Goal: Transaction & Acquisition: Download file/media

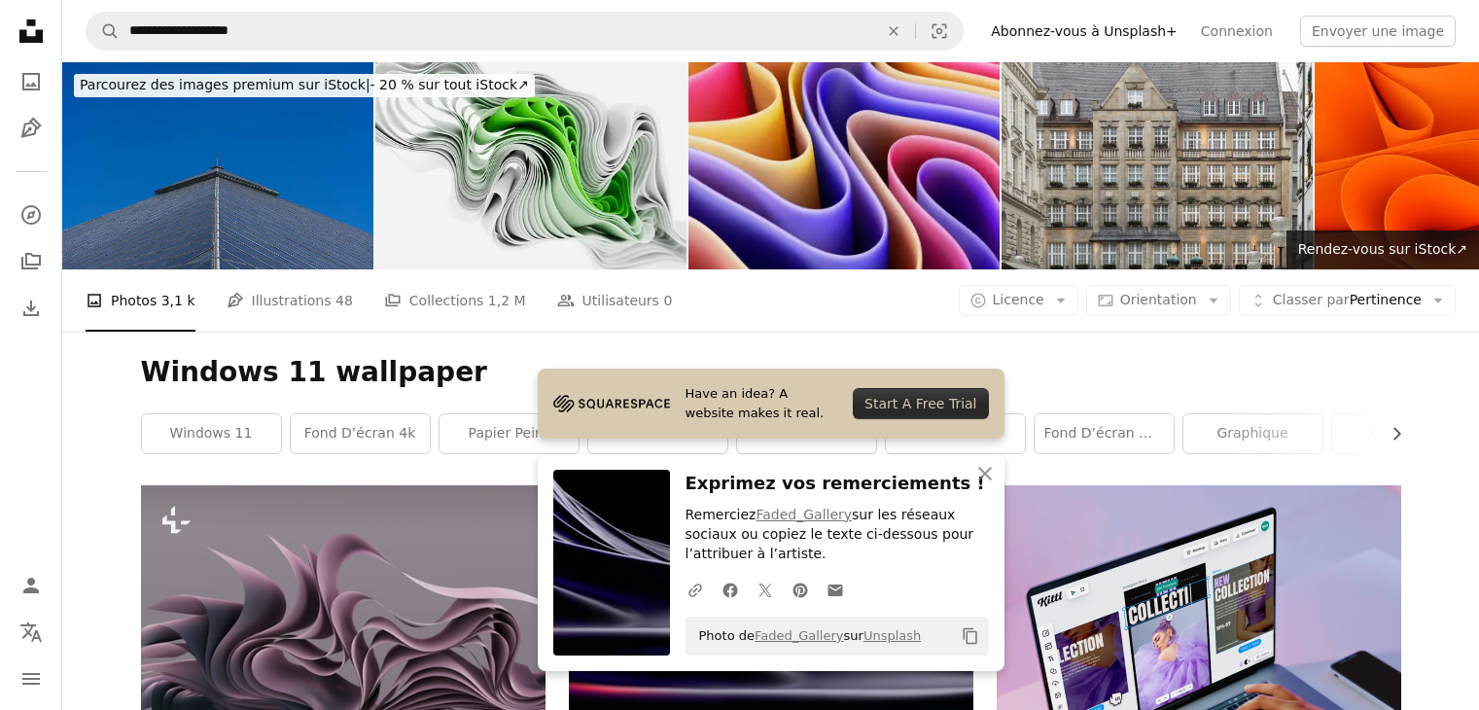
scroll to position [454, 0]
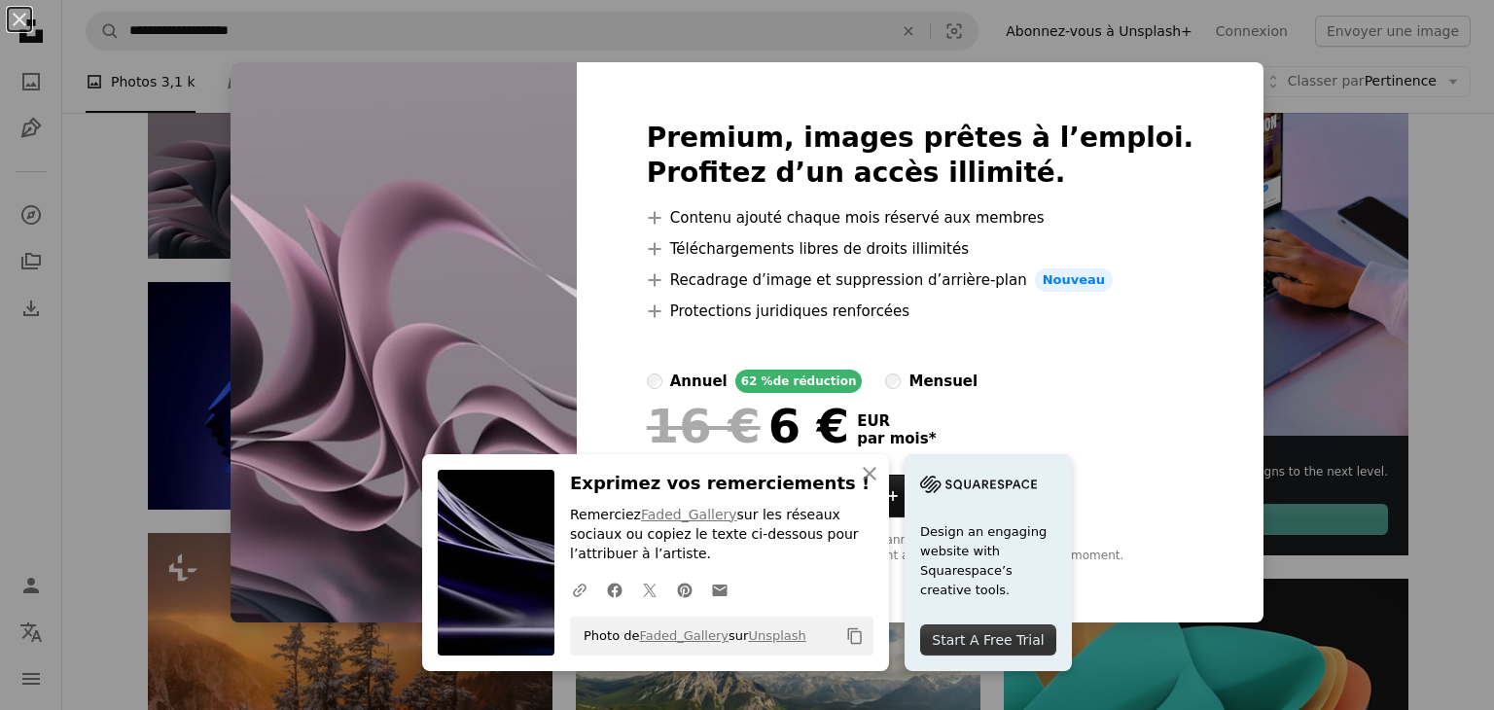
click at [1236, 277] on div "An X shape Premium, images prêtes à l’emploi. Profitez d’un accès illimité. A p…" at bounding box center [747, 355] width 1494 height 710
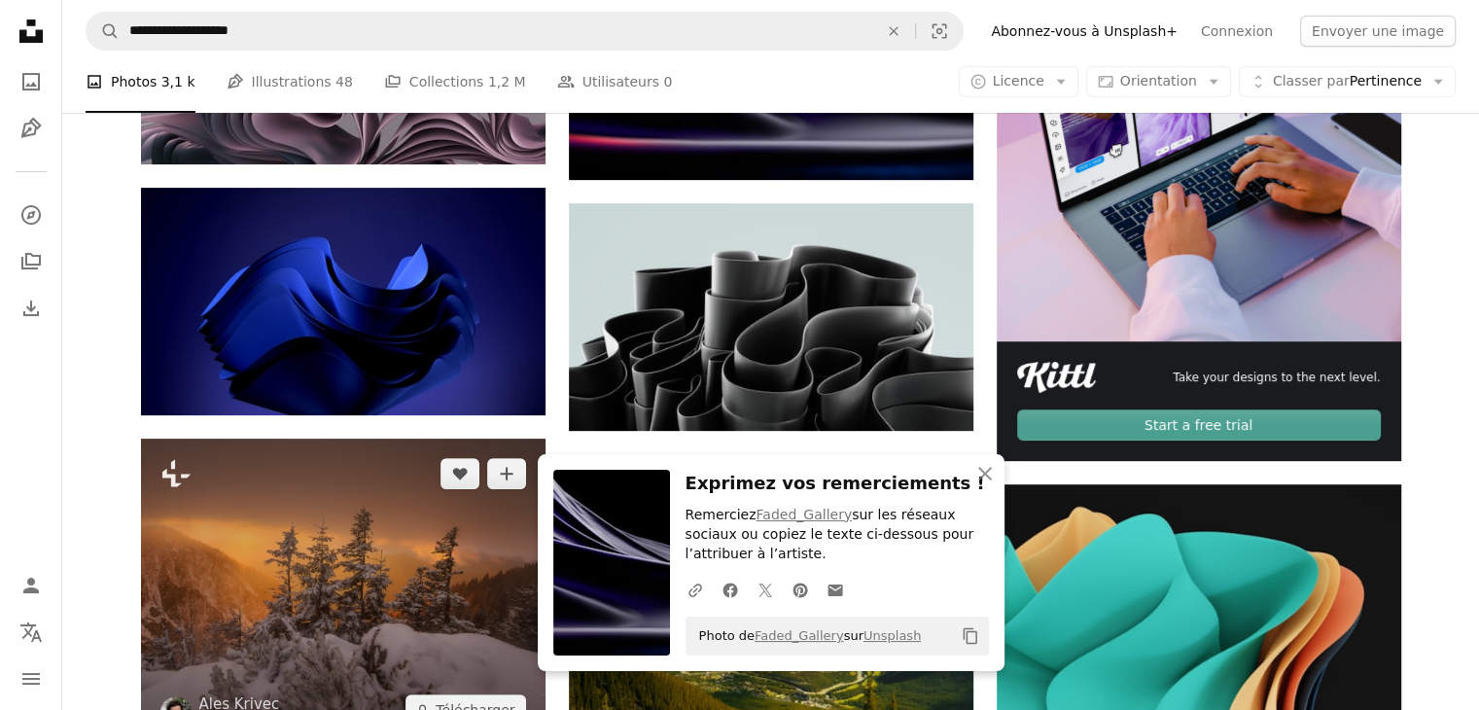
scroll to position [551, 0]
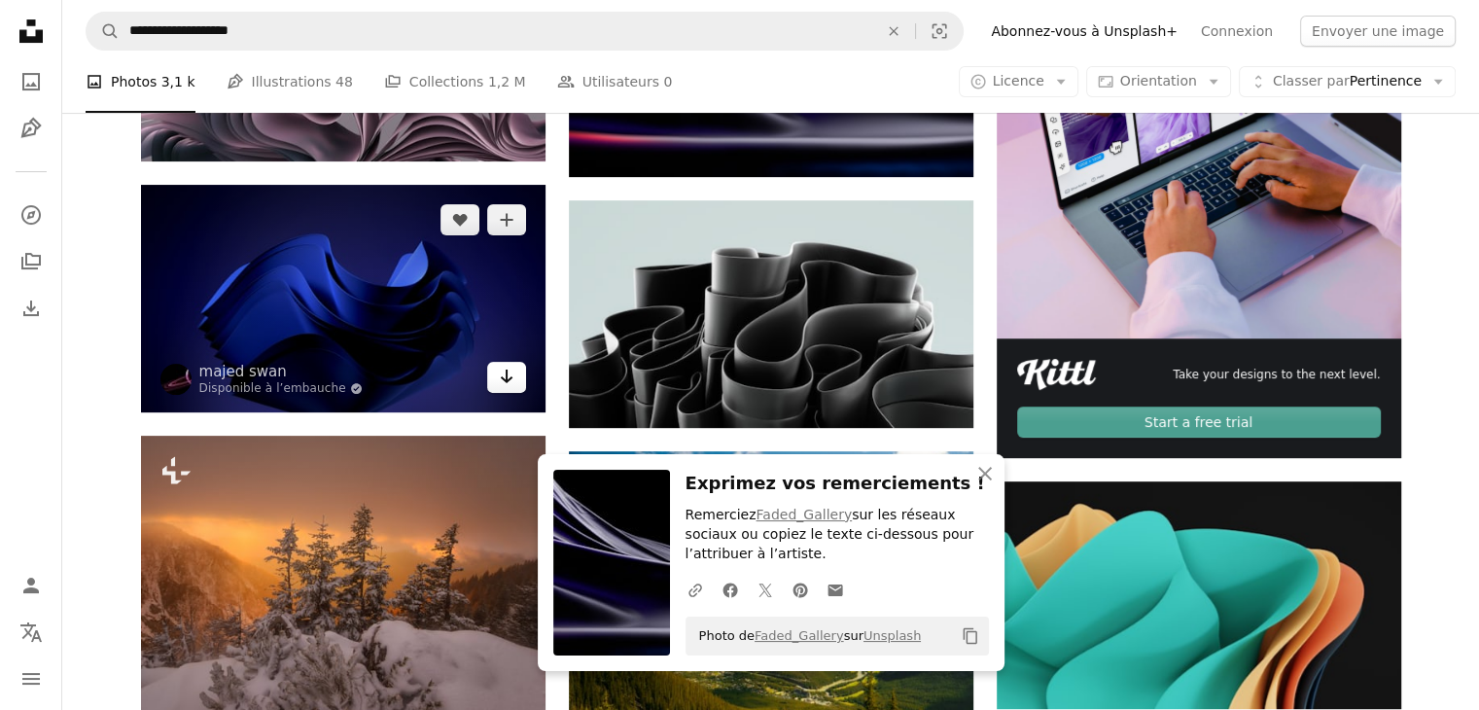
click at [509, 382] on icon "Arrow pointing down" at bounding box center [507, 376] width 16 height 23
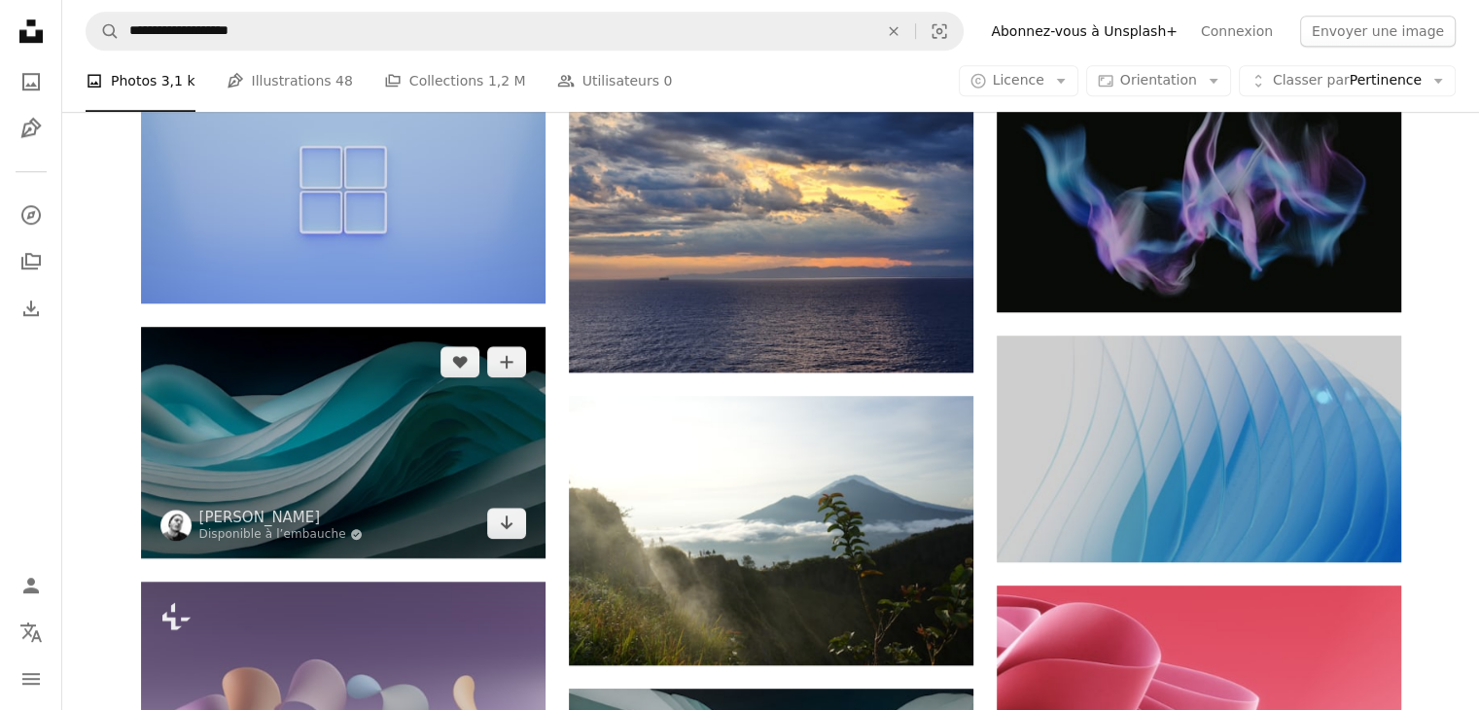
scroll to position [1524, 0]
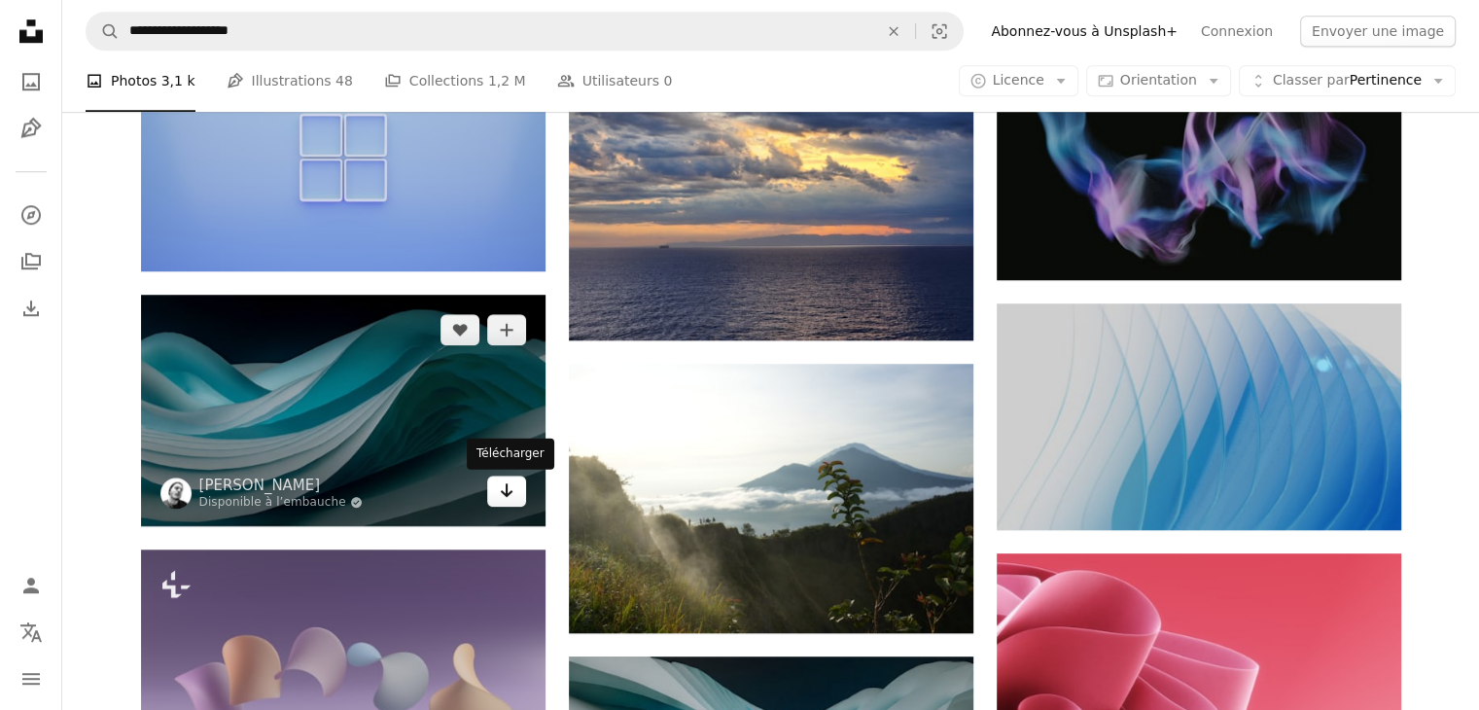
click at [513, 500] on icon "Arrow pointing down" at bounding box center [507, 489] width 16 height 23
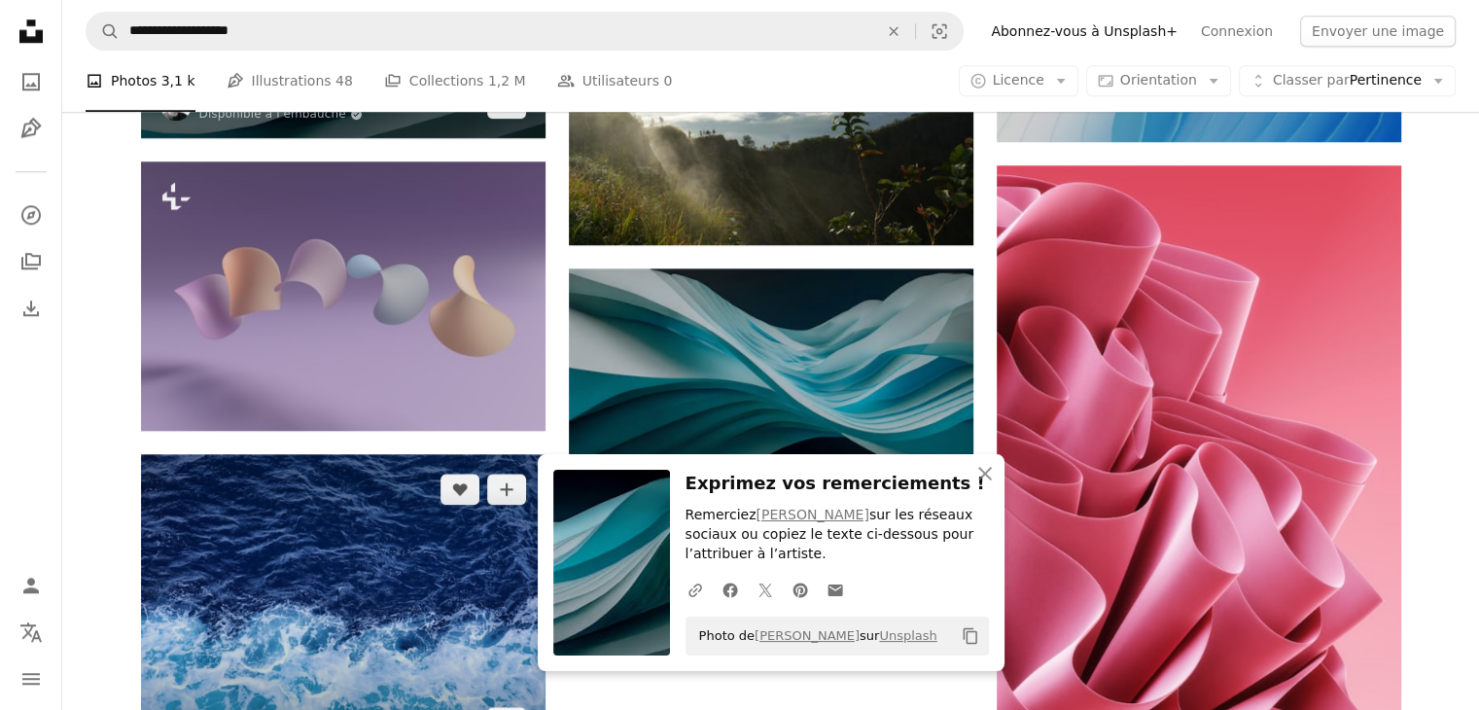
scroll to position [2107, 0]
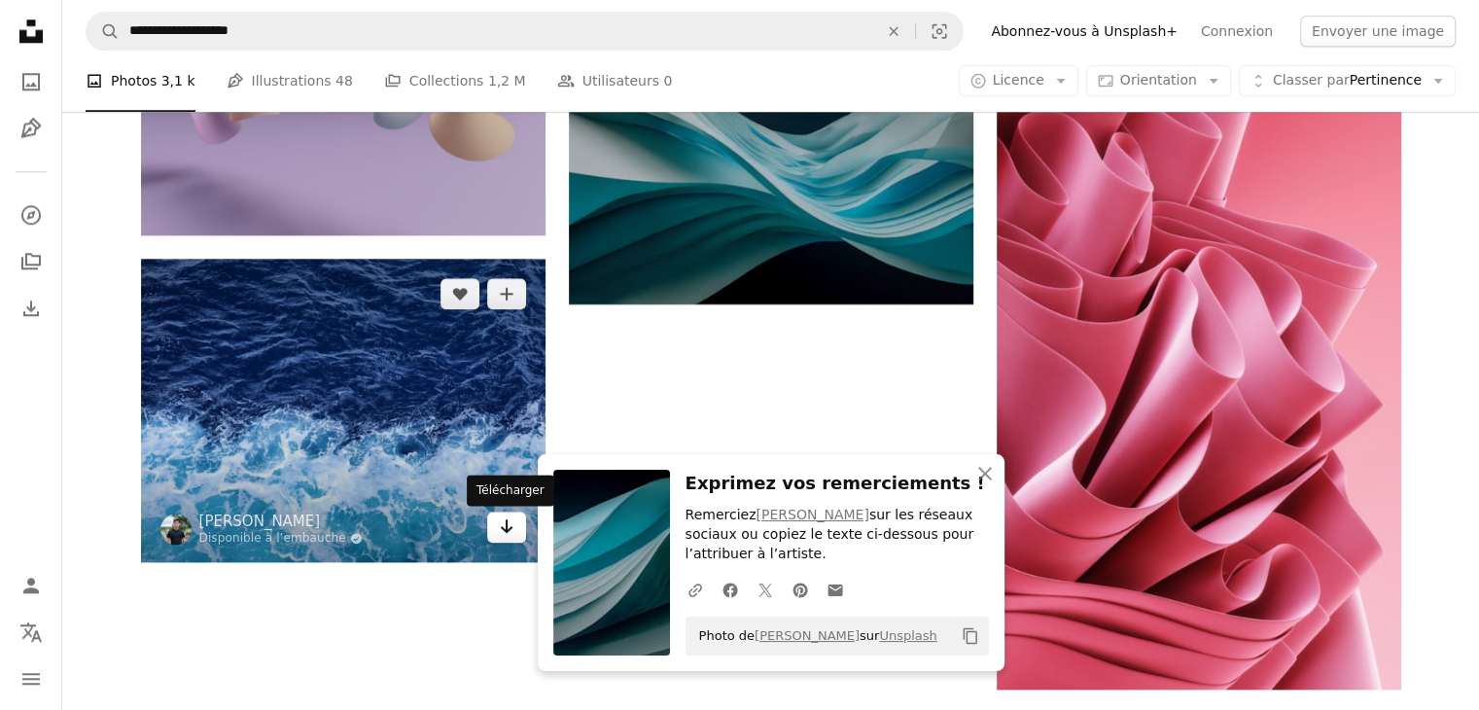
click at [510, 528] on icon "Arrow pointing down" at bounding box center [507, 525] width 16 height 23
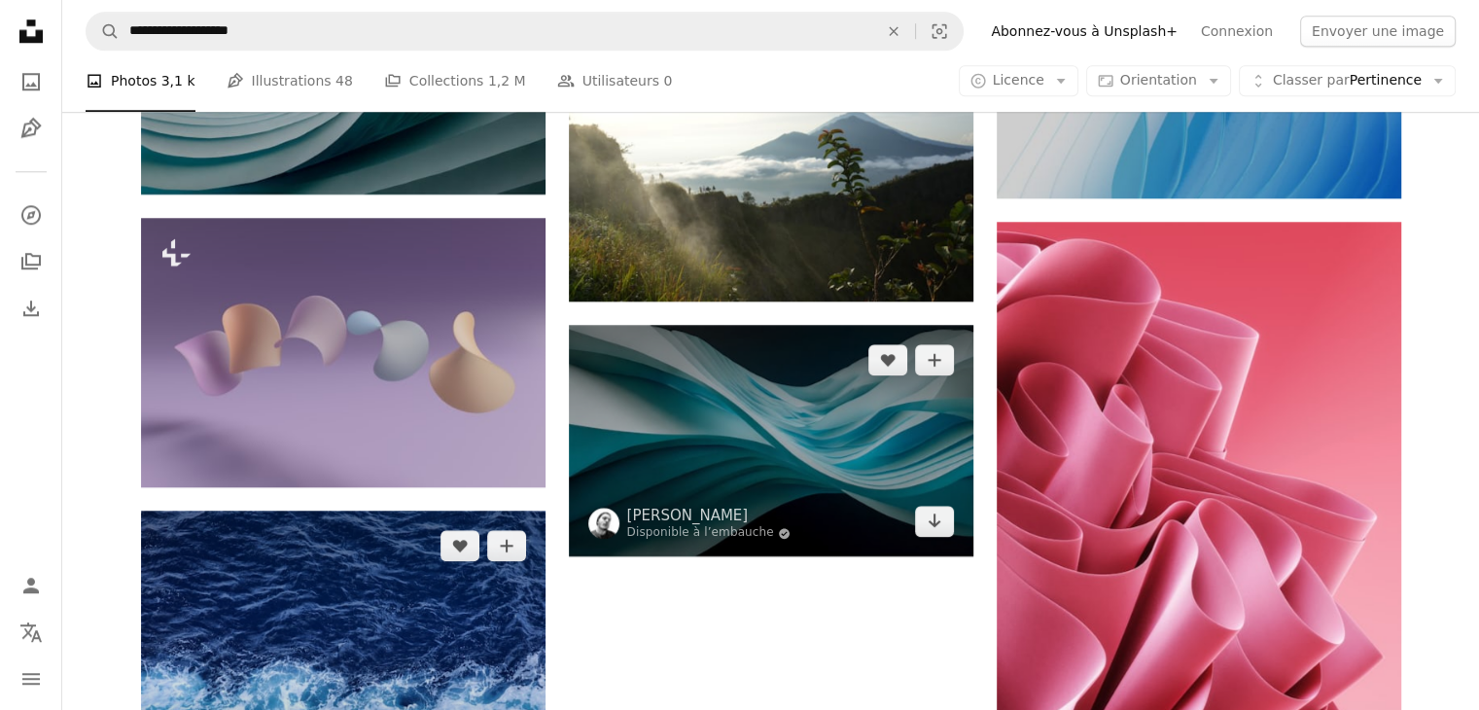
scroll to position [1621, 0]
